Goal: Browse casually

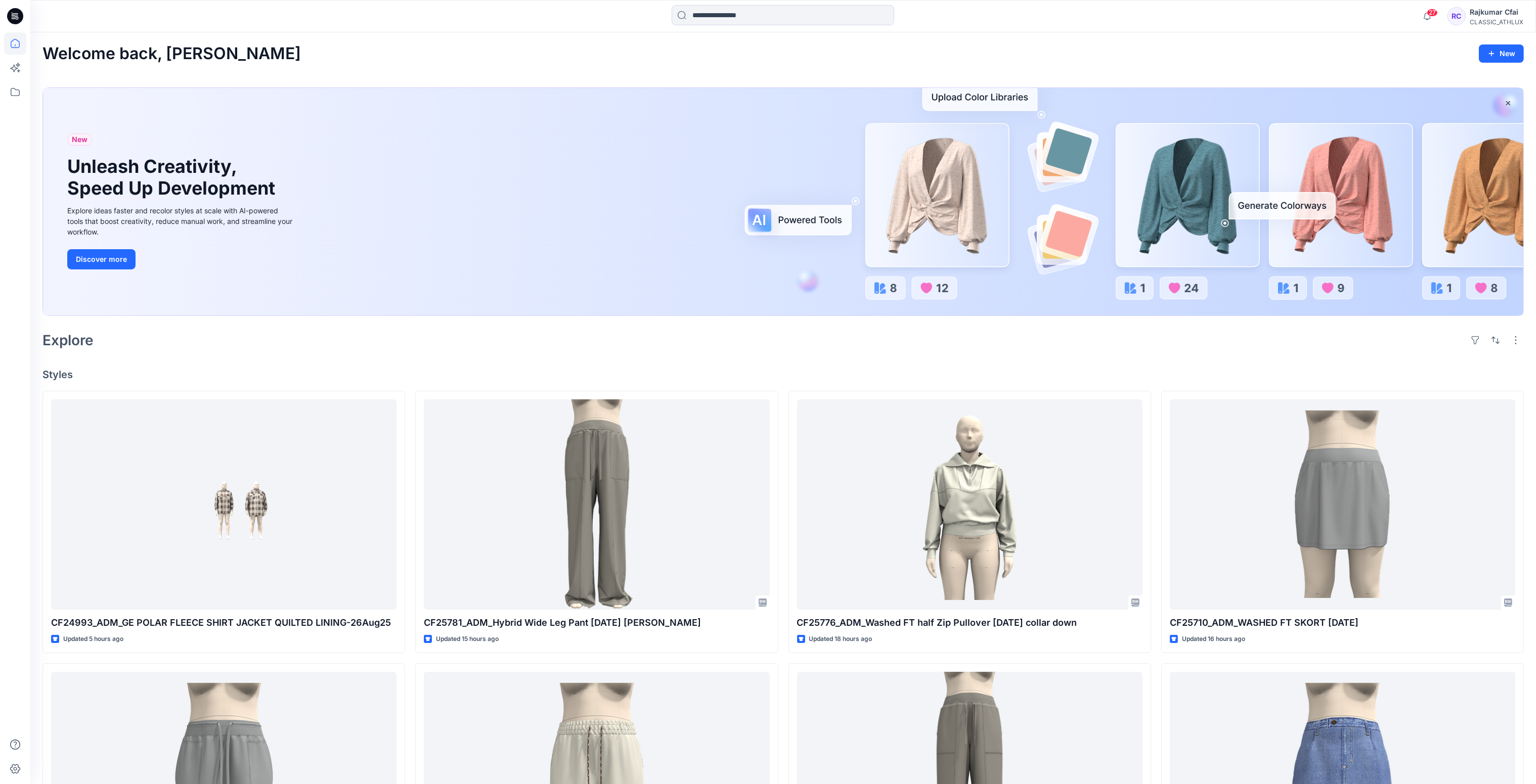
click at [457, 339] on div "Explore" at bounding box center [783, 340] width 1482 height 24
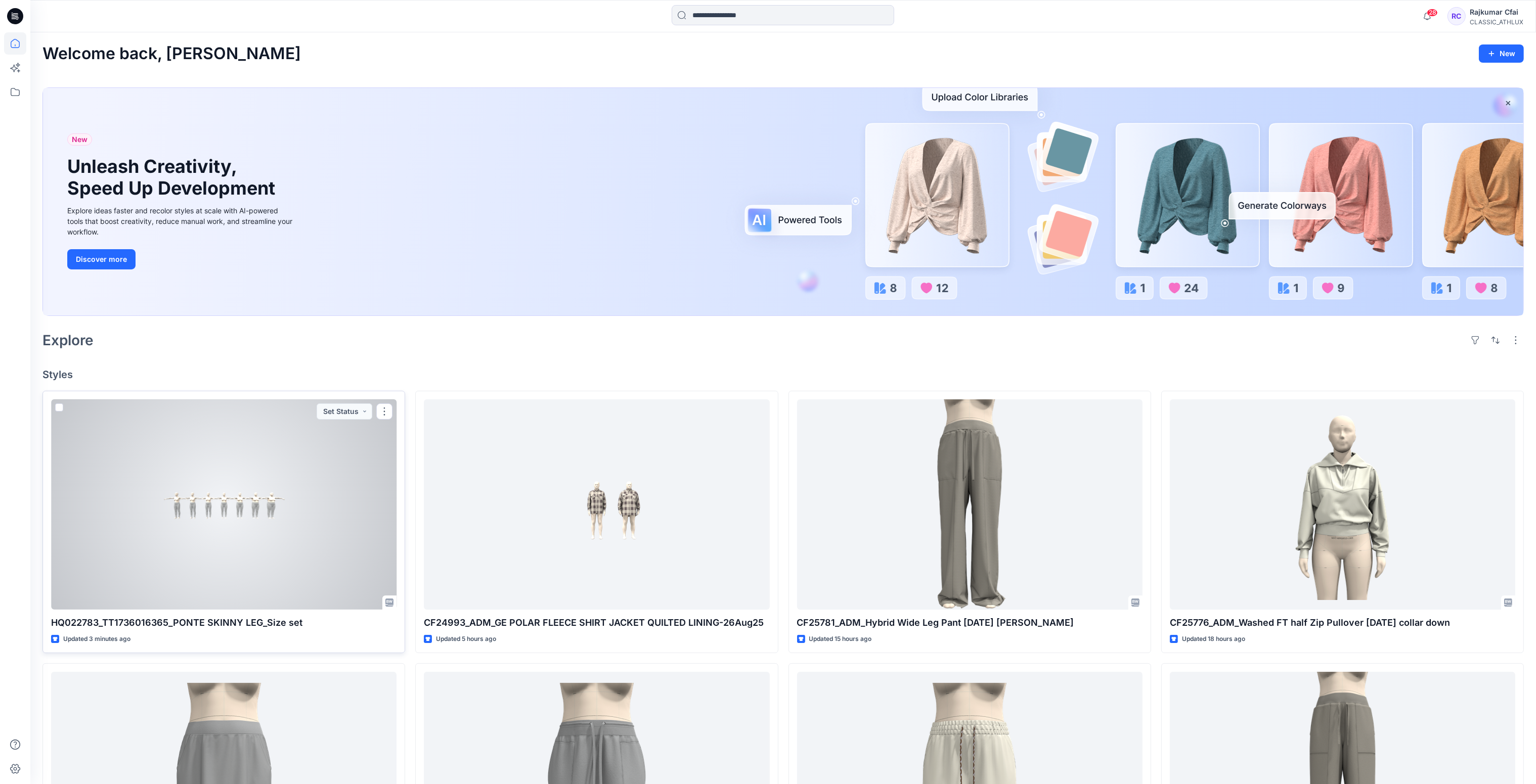
click at [248, 510] on div at bounding box center [223, 505] width 345 height 211
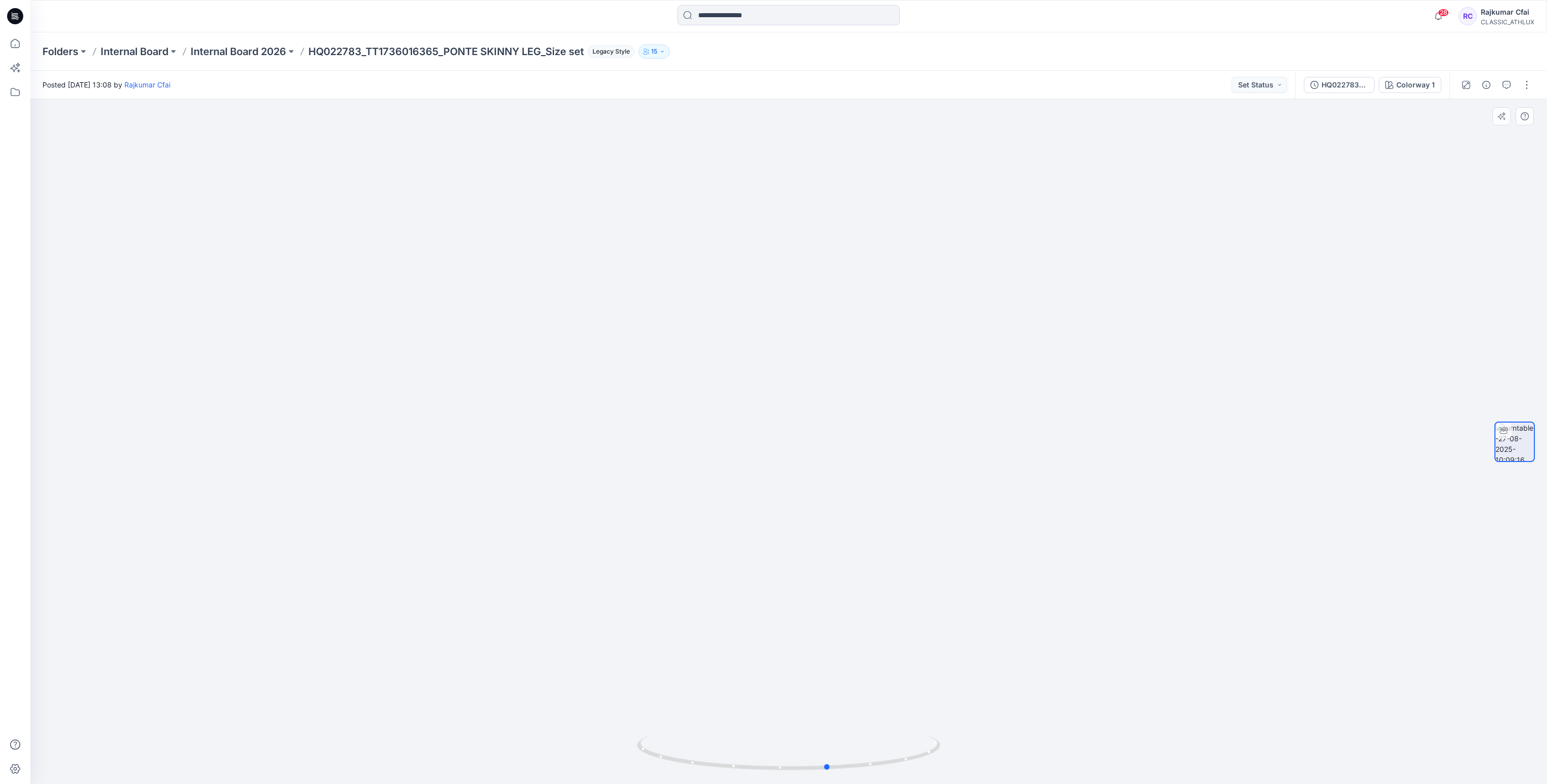
drag, startPoint x: 798, startPoint y: 770, endPoint x: 545, endPoint y: 773, distance: 253.0
click at [545, 773] on div at bounding box center [789, 442] width 1517 height 685
